Goal: Task Accomplishment & Management: Manage account settings

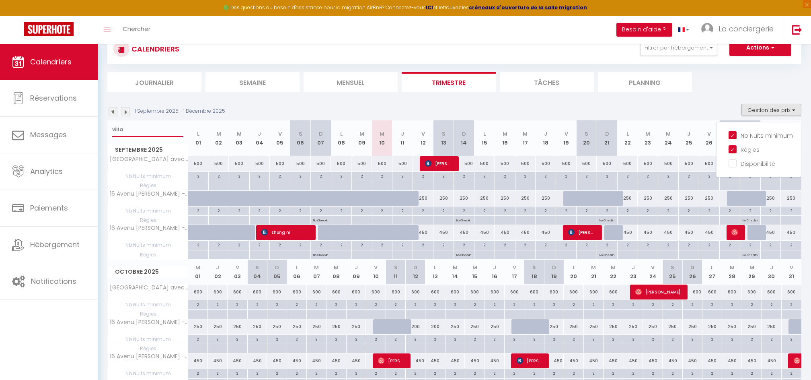
scroll to position [62, 0]
click at [175, 130] on input "villa" at bounding box center [147, 129] width 71 height 14
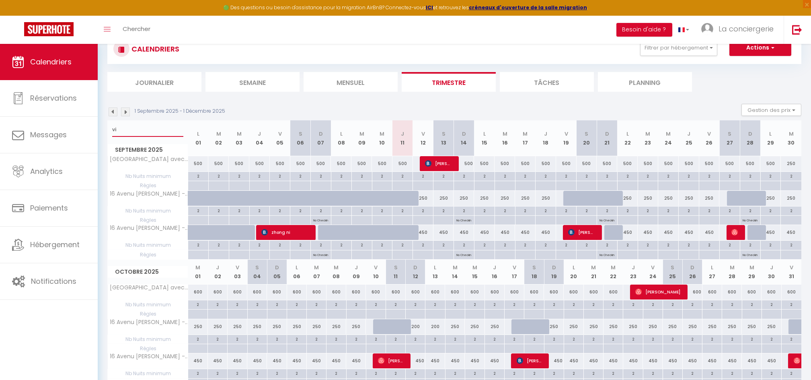
type input "v"
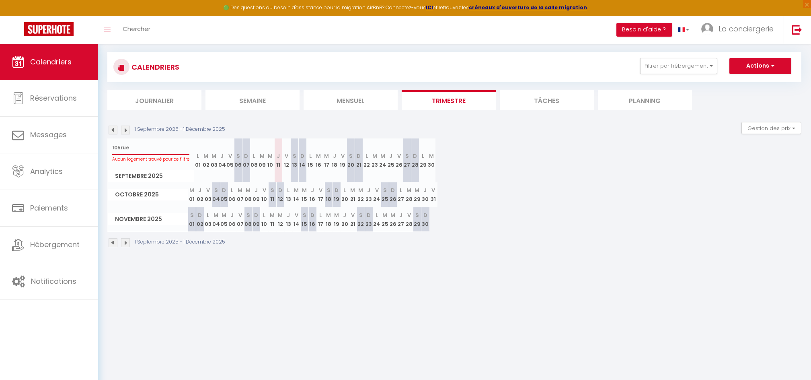
click at [121, 145] on input "105rue" at bounding box center [150, 147] width 77 height 14
click at [119, 146] on input "105rue" at bounding box center [150, 147] width 77 height 14
click at [149, 151] on input "105 rue" at bounding box center [150, 147] width 77 height 14
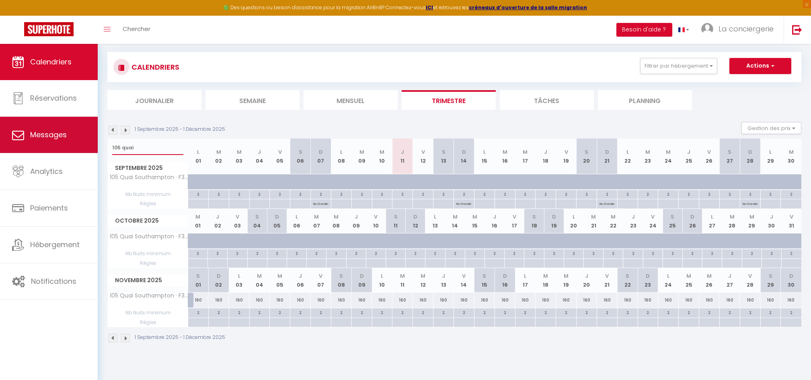
drag, startPoint x: 138, startPoint y: 149, endPoint x: 40, endPoint y: 151, distance: 97.3
click at [40, 151] on div "🟢 Des questions ou besoin d'assistance pour la migration AirBnB? Connectez-vous…" at bounding box center [405, 180] width 811 height 360
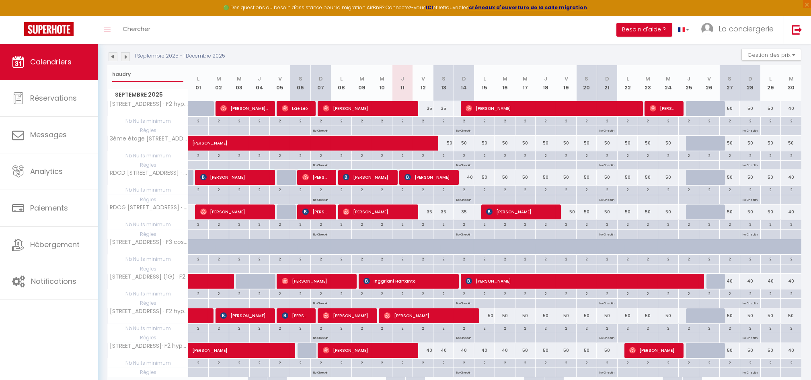
scroll to position [117, 0]
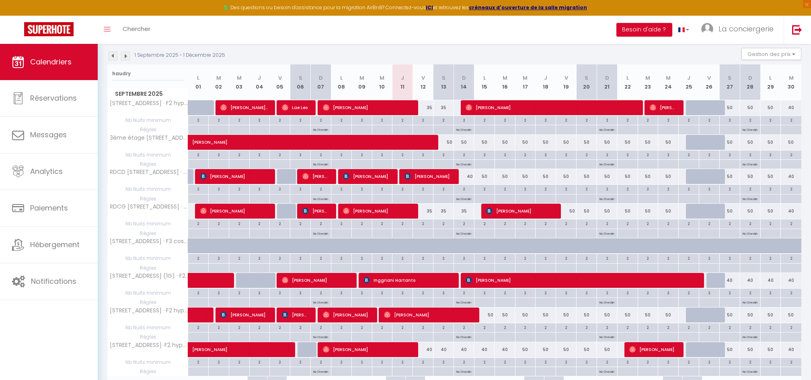
click at [488, 246] on div at bounding box center [492, 249] width 21 height 15
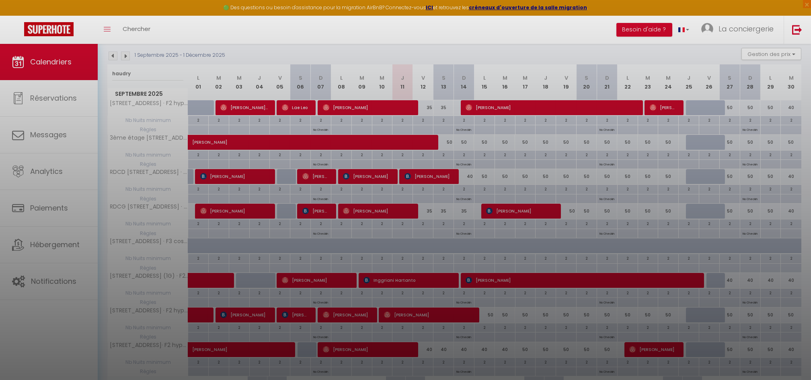
click at [501, 236] on div at bounding box center [405, 190] width 811 height 380
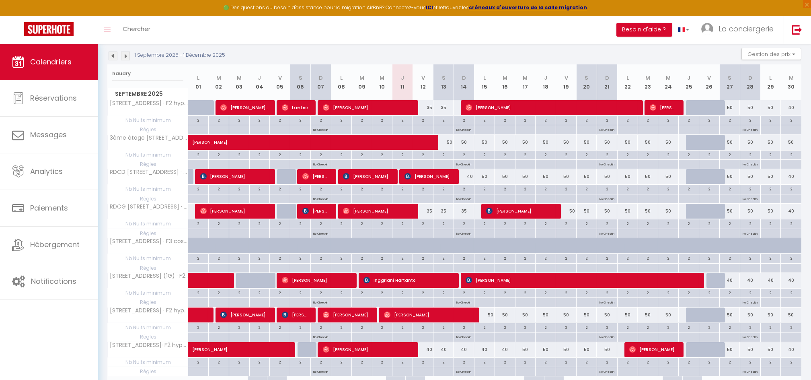
click at [465, 240] on div at bounding box center [464, 245] width 21 height 15
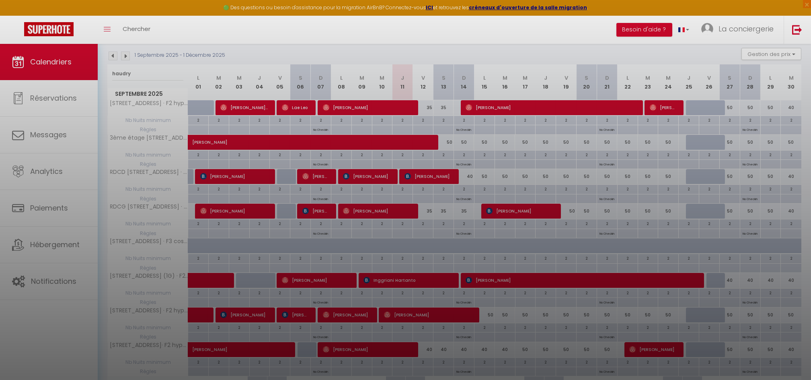
click at [464, 249] on div at bounding box center [405, 190] width 811 height 380
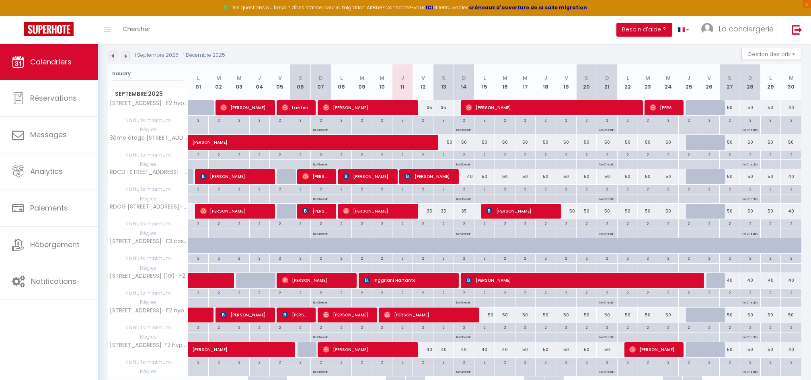
scroll to position [0, 0]
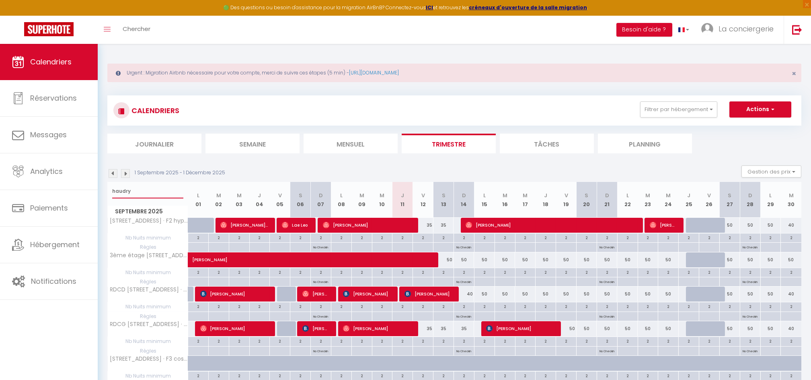
click at [112, 191] on input "haudry" at bounding box center [147, 191] width 71 height 14
type input "[STREET_ADDRESS]"
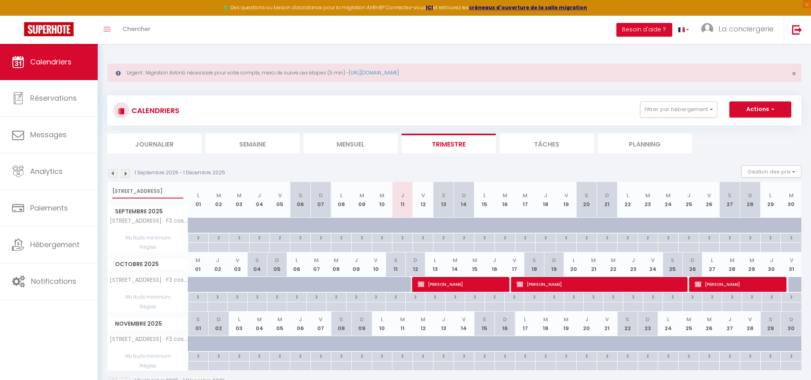
scroll to position [43, 0]
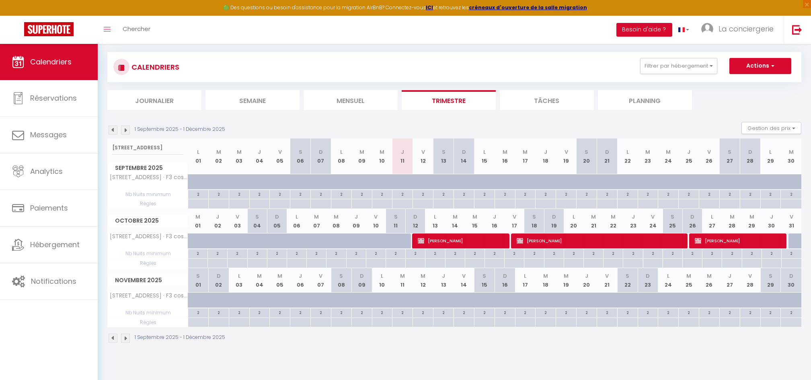
click at [483, 181] on div at bounding box center [492, 186] width 21 height 15
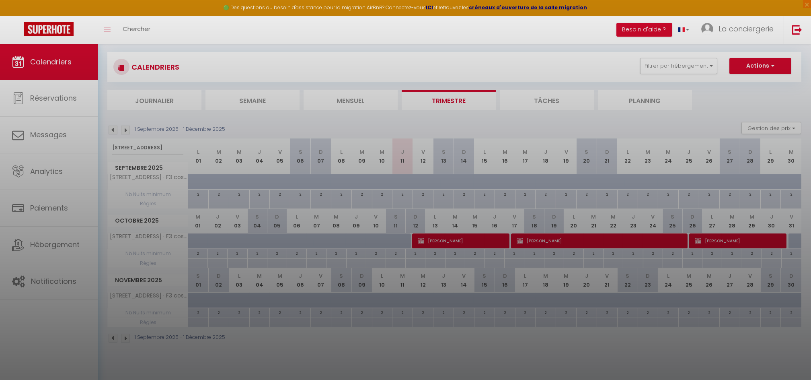
click at [483, 181] on div at bounding box center [405, 190] width 811 height 380
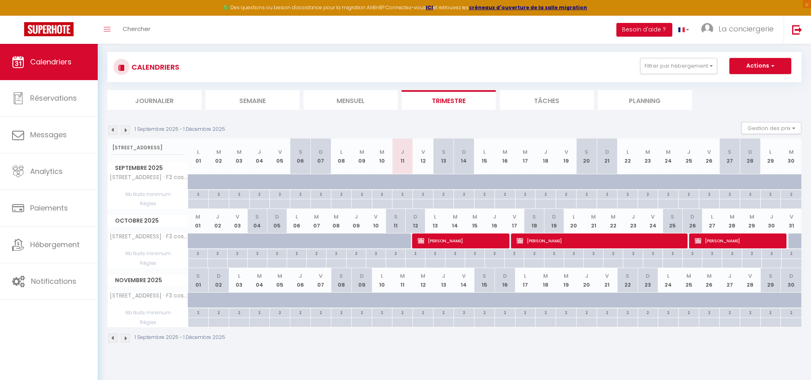
click at [453, 97] on li "Trimestre" at bounding box center [449, 100] width 94 height 20
click at [480, 181] on div at bounding box center [484, 181] width 21 height 15
type input "1000"
type input "Lun 15 Septembre 2025"
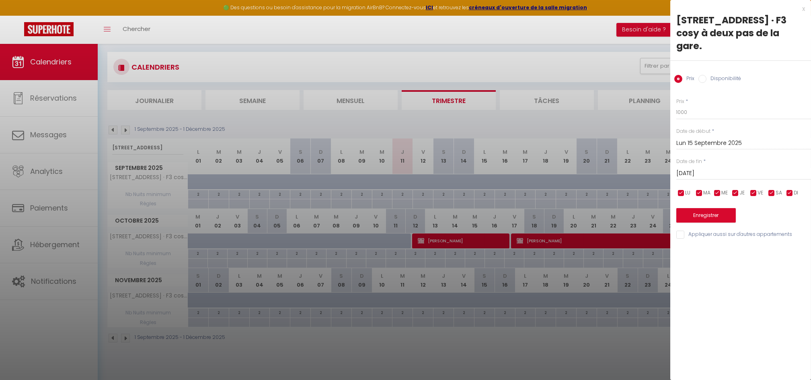
click at [684, 172] on input "[DATE]" at bounding box center [743, 173] width 135 height 10
click at [767, 173] on input "[DATE]" at bounding box center [743, 173] width 135 height 10
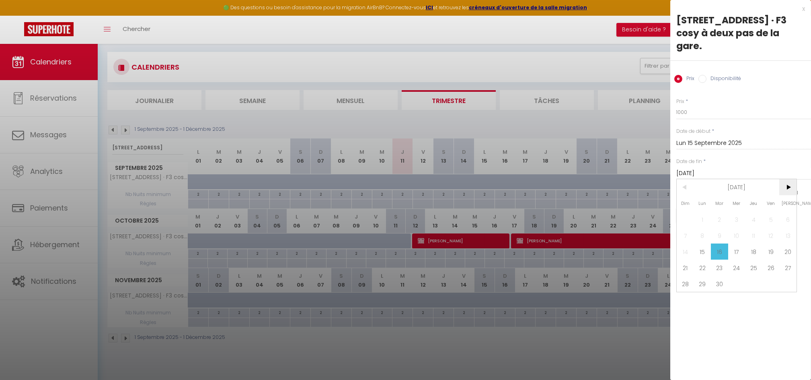
click at [788, 187] on span ">" at bounding box center [787, 187] width 17 height 16
click at [684, 247] on span "12" at bounding box center [685, 251] width 17 height 16
type input "Dim 12 Octobre 2025"
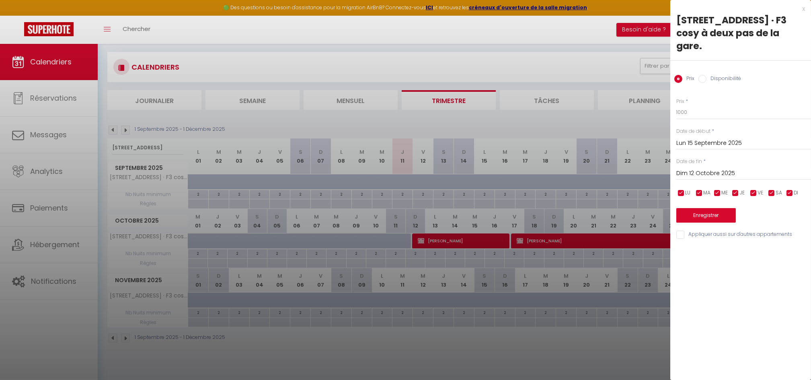
click at [711, 78] on label "Disponibilité" at bounding box center [724, 79] width 35 height 9
click at [707, 78] on input "Disponibilité" at bounding box center [702, 79] width 8 height 8
radio input "true"
radio input "false"
click at [698, 223] on div "Prix * 1000 Statut * Disponible Indisponible Date de début * [DATE] < [DATE] > …" at bounding box center [740, 164] width 141 height 153
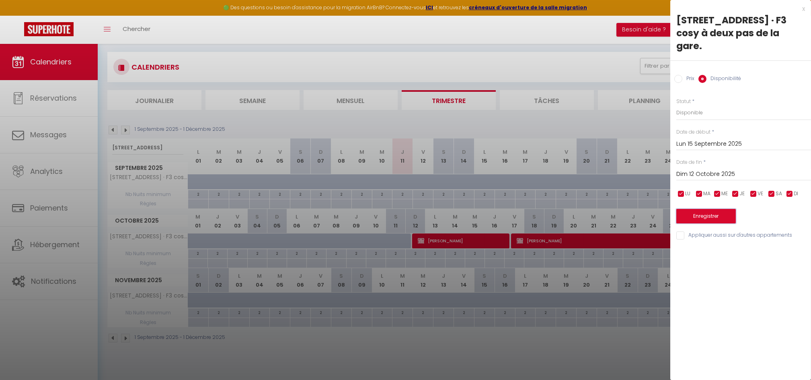
click at [705, 214] on button "Enregistrer" at bounding box center [706, 216] width 60 height 14
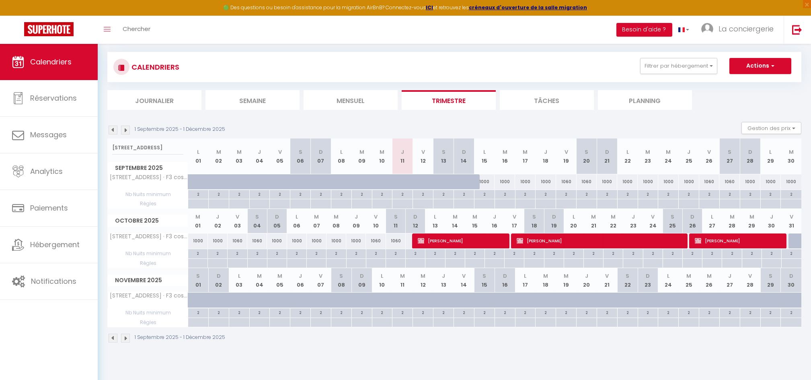
click at [485, 182] on div "1000" at bounding box center [484, 181] width 21 height 15
select select "1"
type input "Lun 15 Septembre 2025"
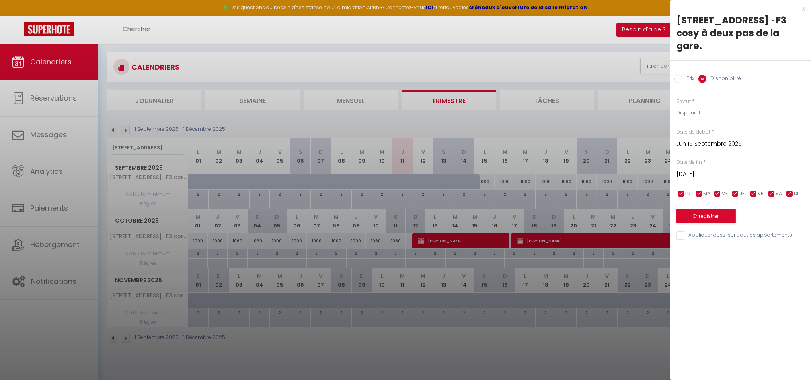
click at [720, 175] on input "[DATE]" at bounding box center [743, 174] width 135 height 10
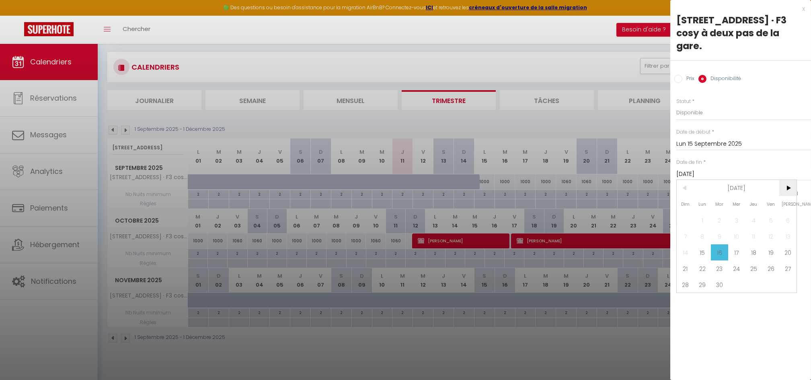
click at [782, 189] on span ">" at bounding box center [787, 188] width 17 height 16
click at [683, 249] on span "12" at bounding box center [685, 252] width 17 height 16
type input "Dim 12 Octobre 2025"
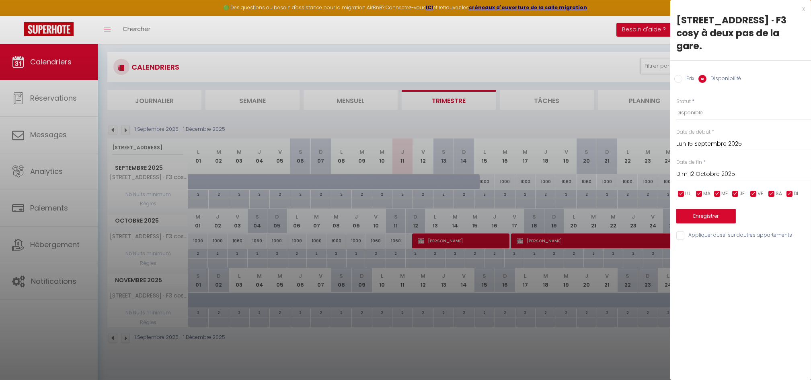
click at [680, 76] on input "Prix" at bounding box center [678, 79] width 8 height 8
radio input "true"
radio input "false"
drag, startPoint x: 686, startPoint y: 111, endPoint x: 660, endPoint y: 114, distance: 25.9
click at [660, 114] on body "🟢 Des questions ou besoin d'assistance pour la migration AirBnB? Connectez-vous…" at bounding box center [405, 190] width 811 height 380
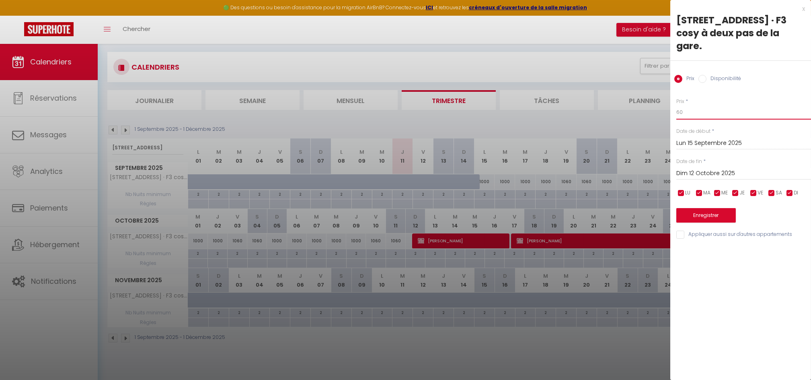
type input "6"
type input "70"
click at [696, 213] on button "Enregistrer" at bounding box center [706, 215] width 60 height 14
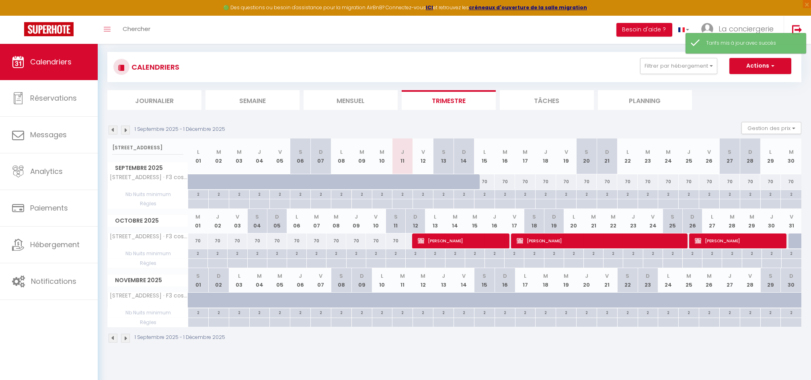
click at [484, 179] on div "70" at bounding box center [484, 181] width 21 height 15
type input "70"
type input "Lun 15 Septembre 2025"
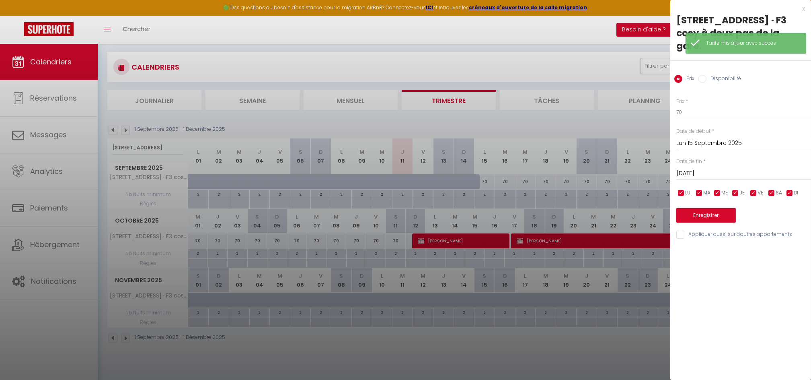
click at [724, 175] on input "[DATE]" at bounding box center [743, 173] width 135 height 10
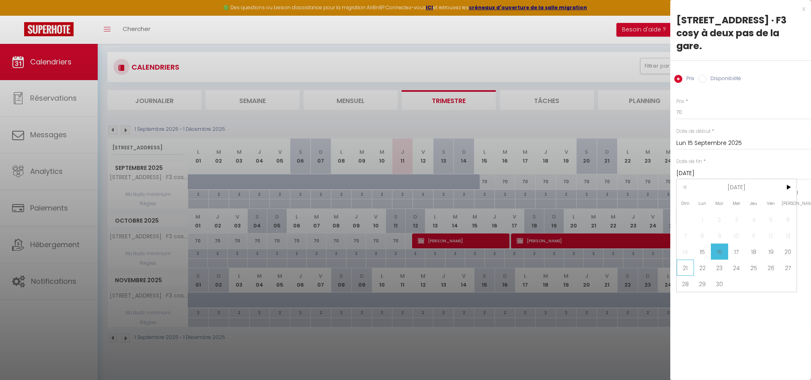
click at [688, 269] on span "21" at bounding box center [685, 267] width 17 height 16
type input "Dim 21 Septembre 2025"
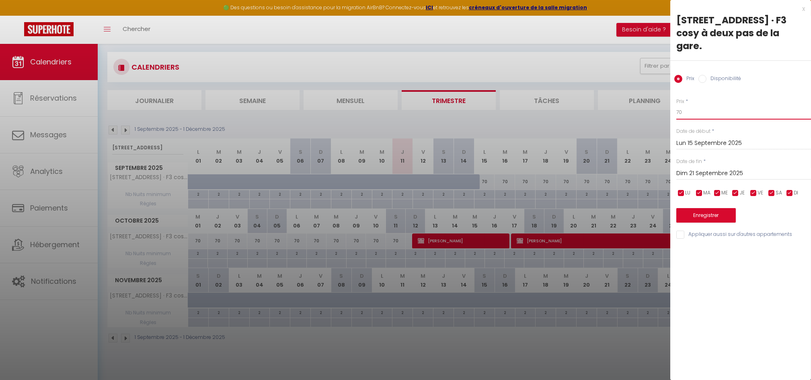
drag, startPoint x: 686, startPoint y: 115, endPoint x: 658, endPoint y: 107, distance: 29.6
click at [658, 107] on body "🟢 Des questions ou besoin d'assistance pour la migration AirBnB? Connectez-vous…" at bounding box center [405, 190] width 811 height 380
click at [733, 281] on div "x [STREET_ADDRESS] · F3 cosy à deux pas de la gare. Prix Disponibilité Prix * 7…" at bounding box center [740, 190] width 141 height 380
drag, startPoint x: 685, startPoint y: 112, endPoint x: 666, endPoint y: 116, distance: 19.7
click at [666, 116] on body "🟢 Des questions ou besoin d'assistance pour la migration AirBnB? Connectez-vous…" at bounding box center [405, 190] width 811 height 380
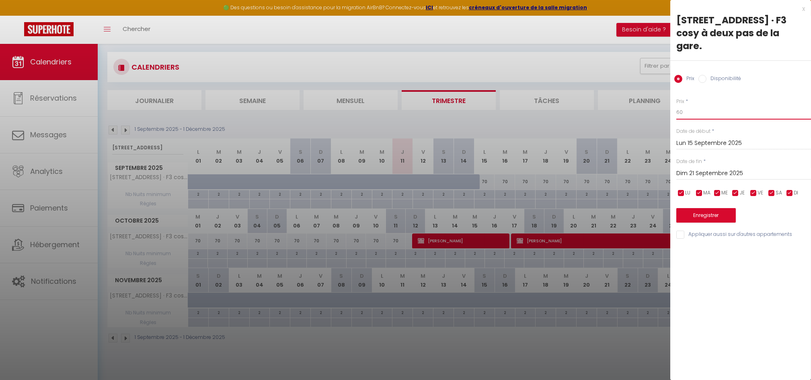
type input "60"
click at [707, 212] on button "Enregistrer" at bounding box center [706, 215] width 60 height 14
